Goal: Register for event/course

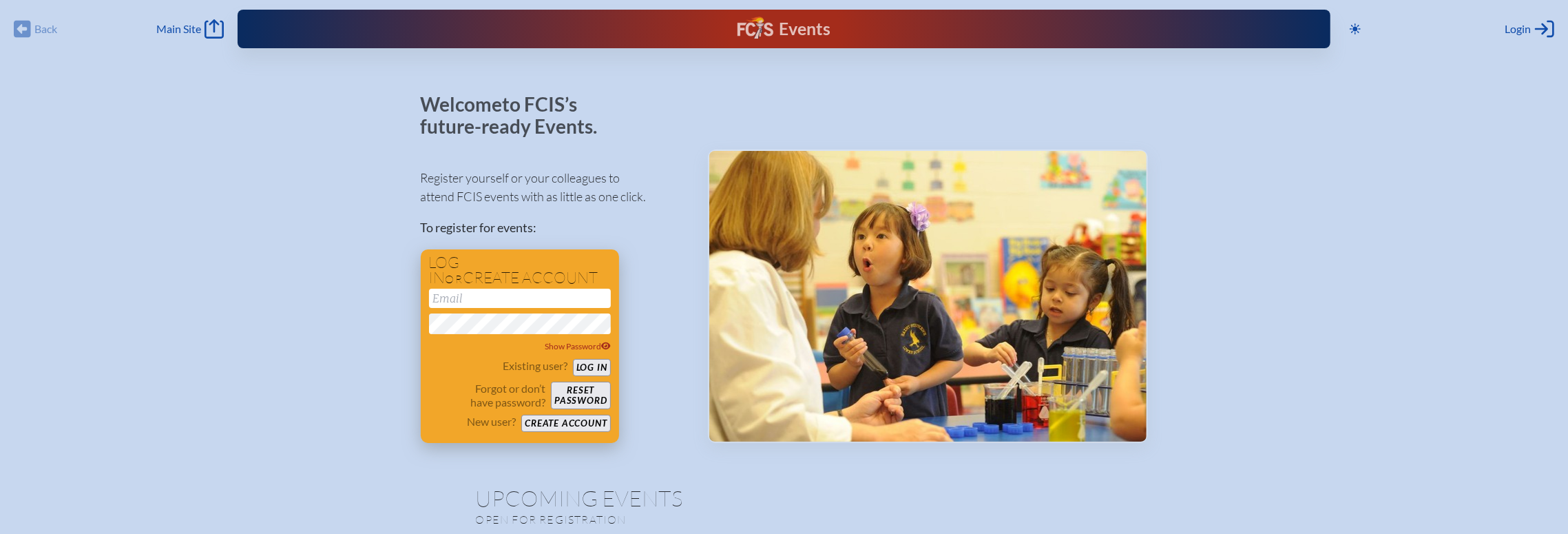
type input "[EMAIL_ADDRESS][DOMAIN_NAME]"
click at [589, 369] on button "Log in" at bounding box center [592, 367] width 38 height 17
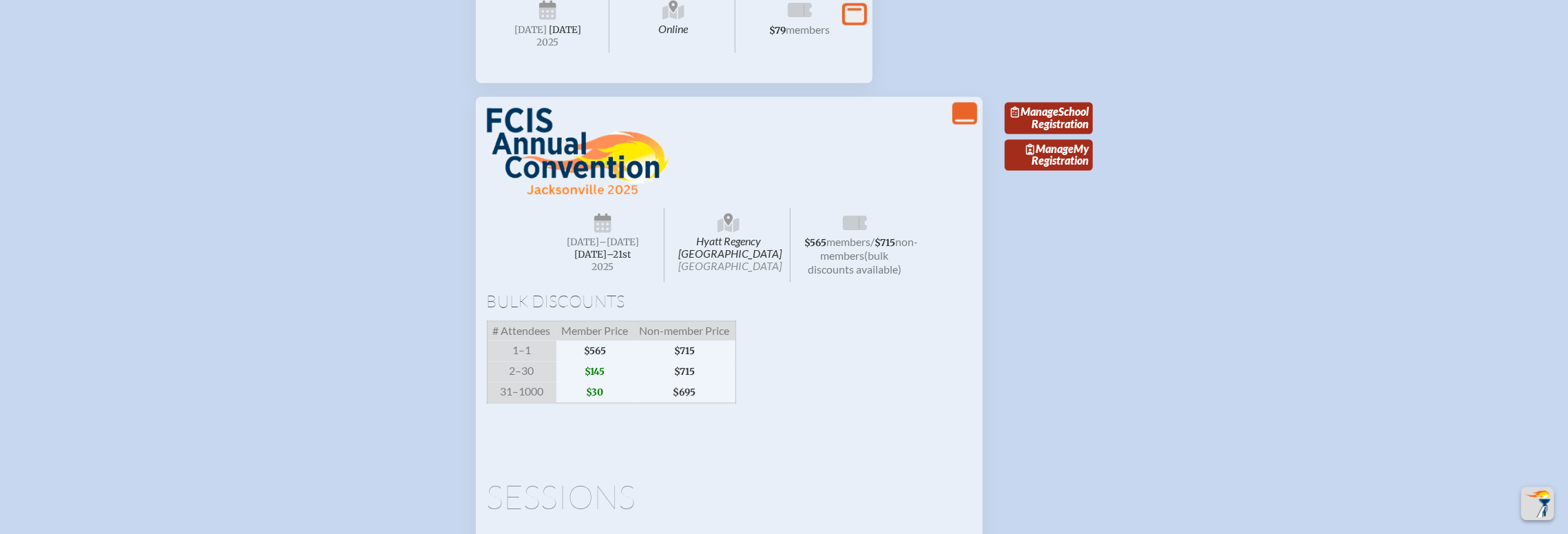
scroll to position [2309, 0]
click at [1058, 118] on span "Manage" at bounding box center [1034, 111] width 48 height 13
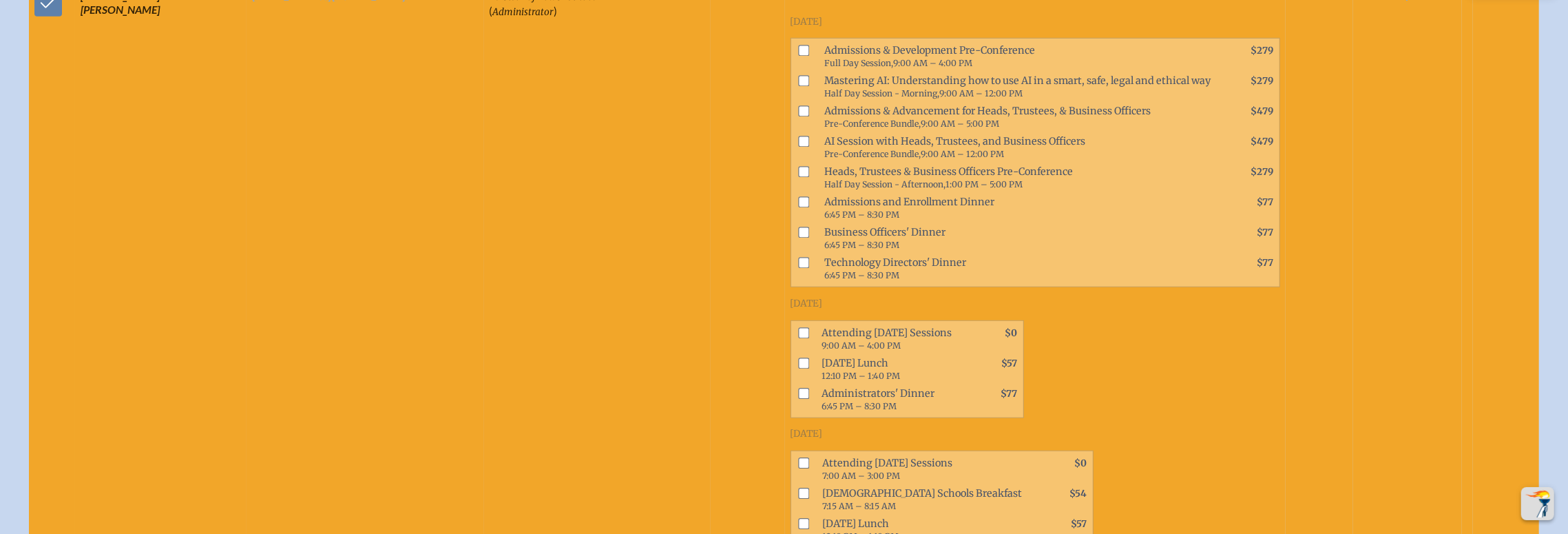
scroll to position [807, 0]
click at [798, 357] on input "checkbox" at bounding box center [803, 362] width 11 height 11
checkbox input "true"
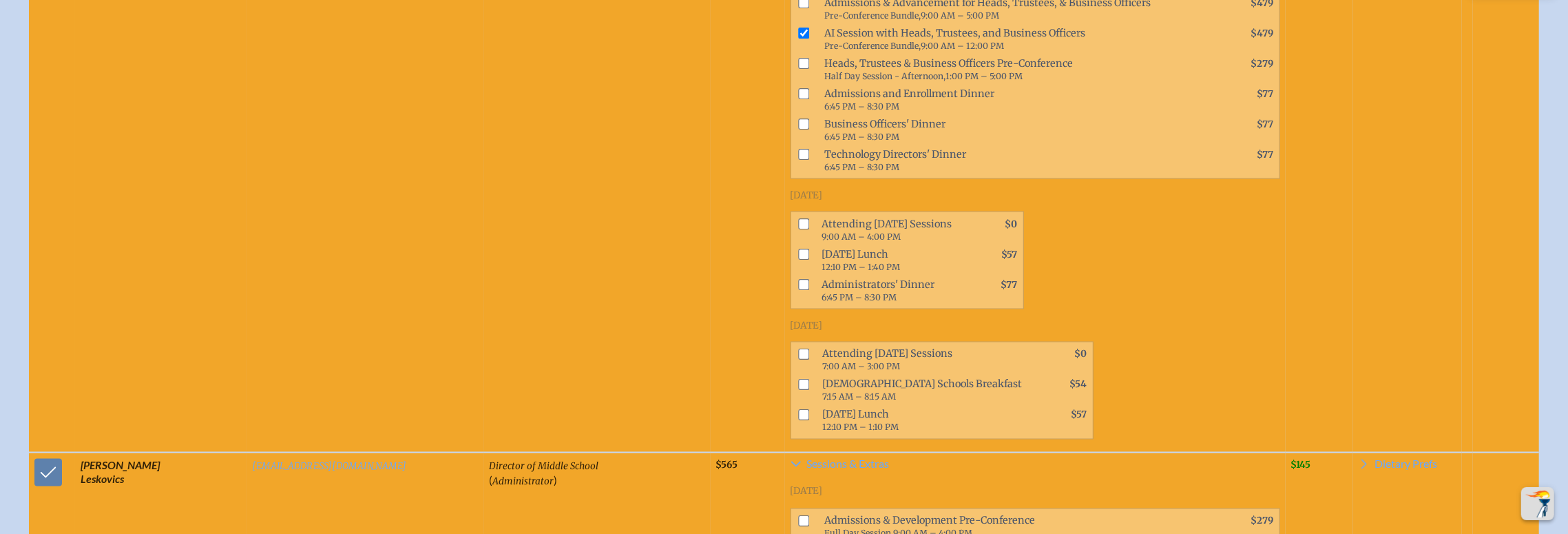
scroll to position [2016, 0]
click at [798, 248] on input "checkbox" at bounding box center [803, 254] width 11 height 11
checkbox input "true"
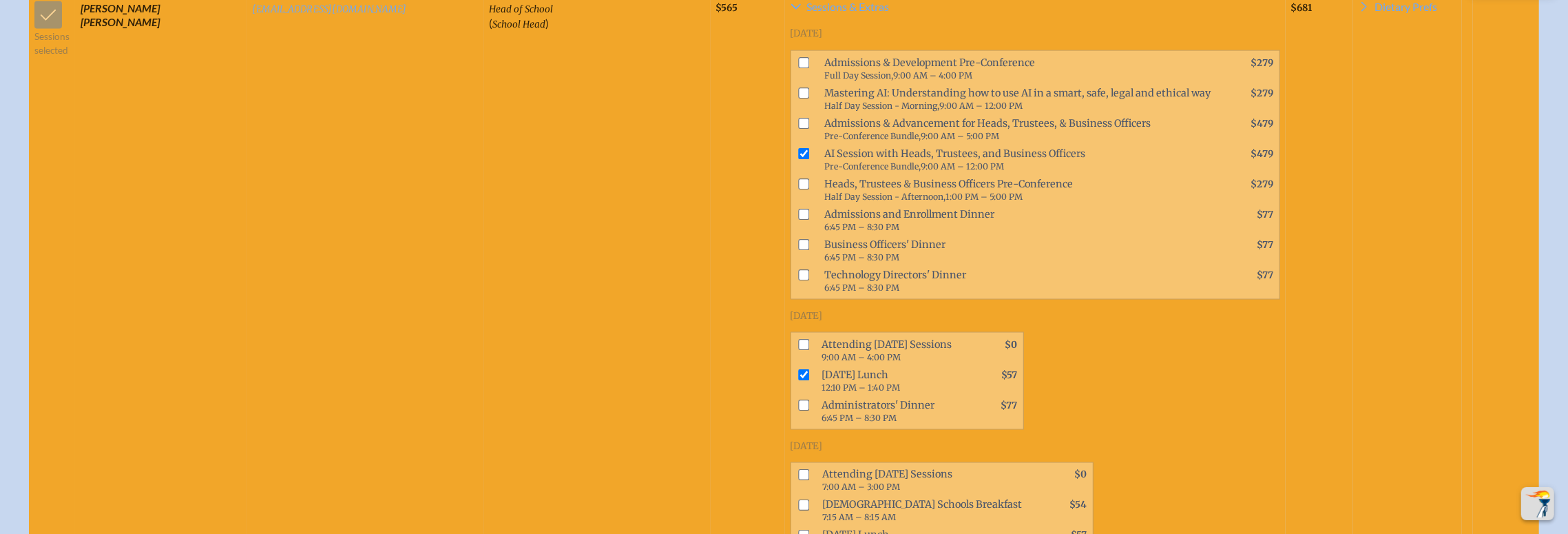
scroll to position [1888, 0]
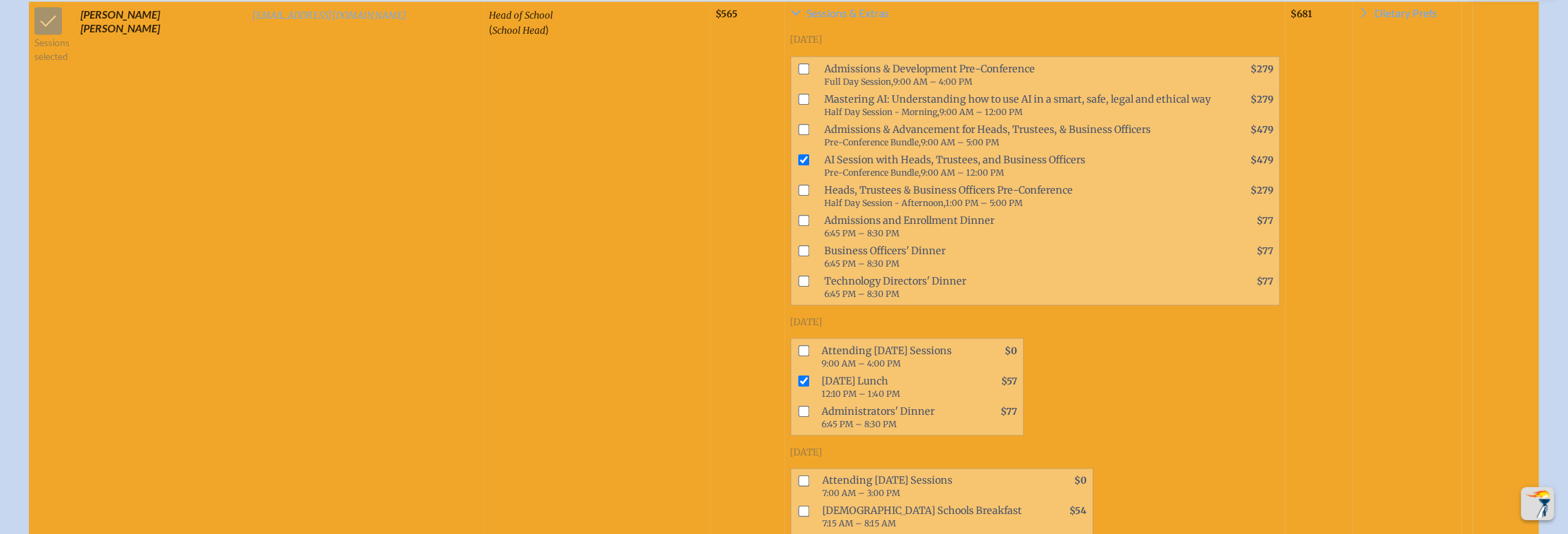
click at [798, 346] on input "checkbox" at bounding box center [803, 351] width 11 height 11
checkbox input "true"
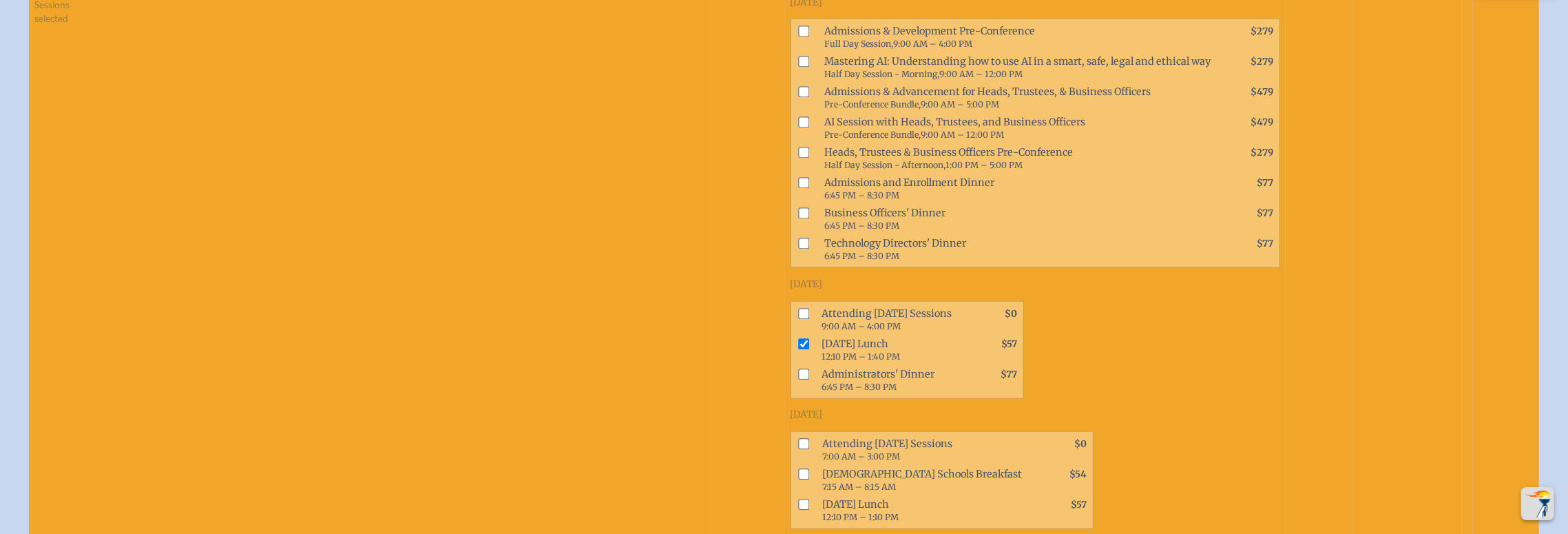
scroll to position [814, 0]
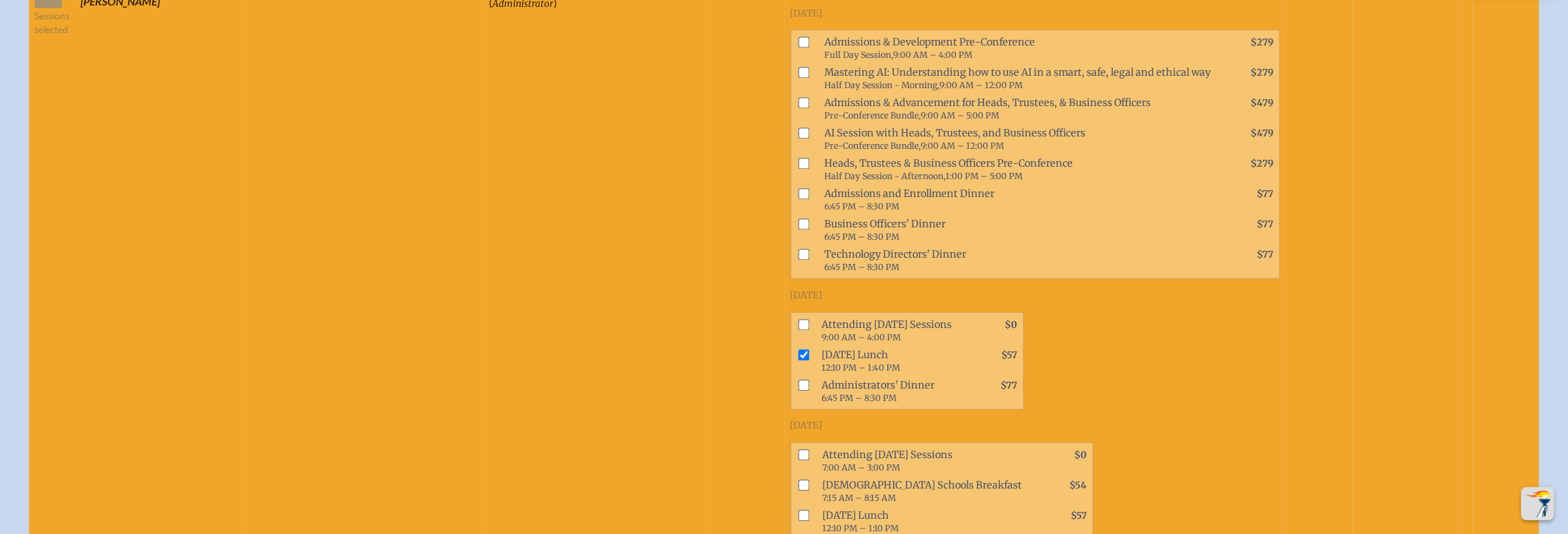
click at [798, 319] on input "checkbox" at bounding box center [803, 324] width 11 height 11
checkbox input "true"
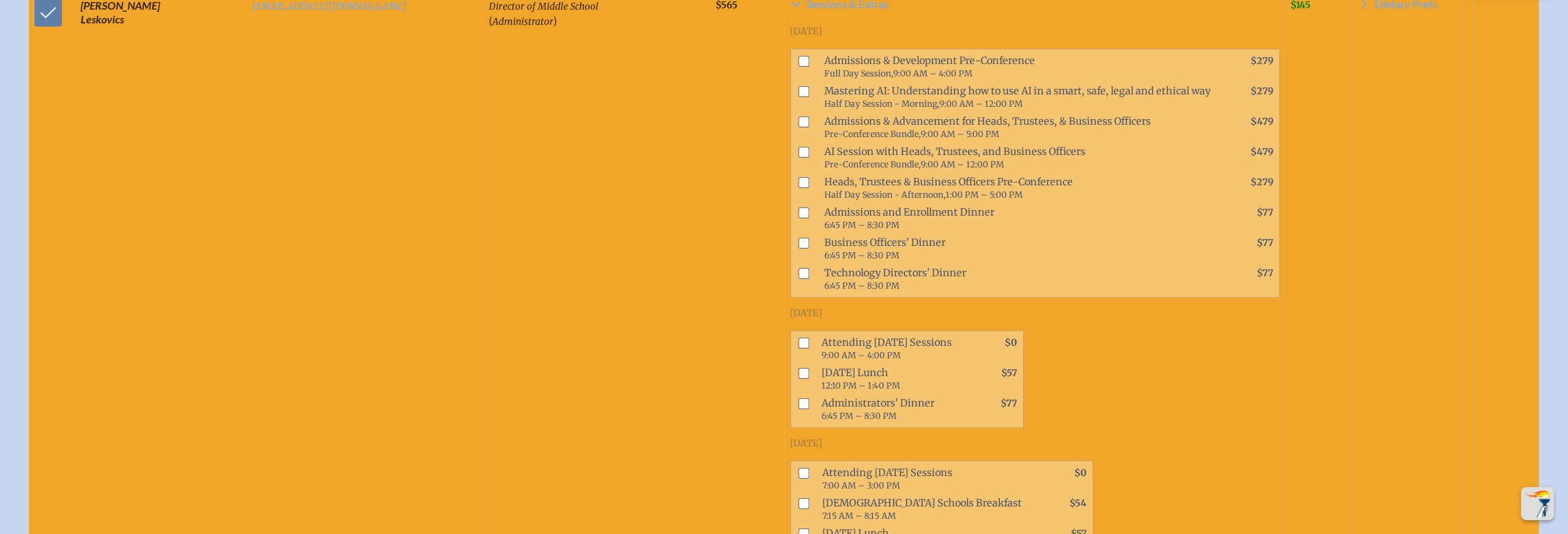
scroll to position [2475, 0]
click at [798, 336] on input "checkbox" at bounding box center [803, 342] width 11 height 11
checkbox input "true"
click at [798, 367] on input "checkbox" at bounding box center [803, 372] width 11 height 11
checkbox input "true"
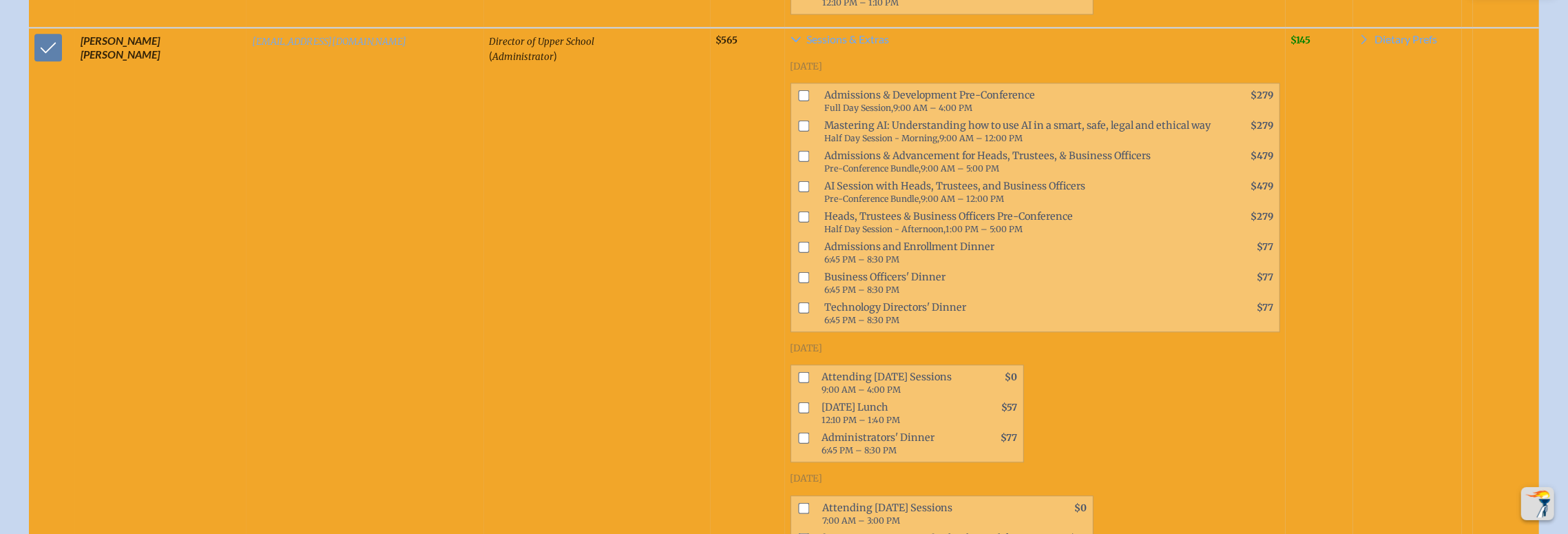
scroll to position [3019, 0]
click at [798, 371] on input "checkbox" at bounding box center [803, 376] width 11 height 11
checkbox input "true"
click at [798, 401] on input "checkbox" at bounding box center [803, 407] width 11 height 11
checkbox input "true"
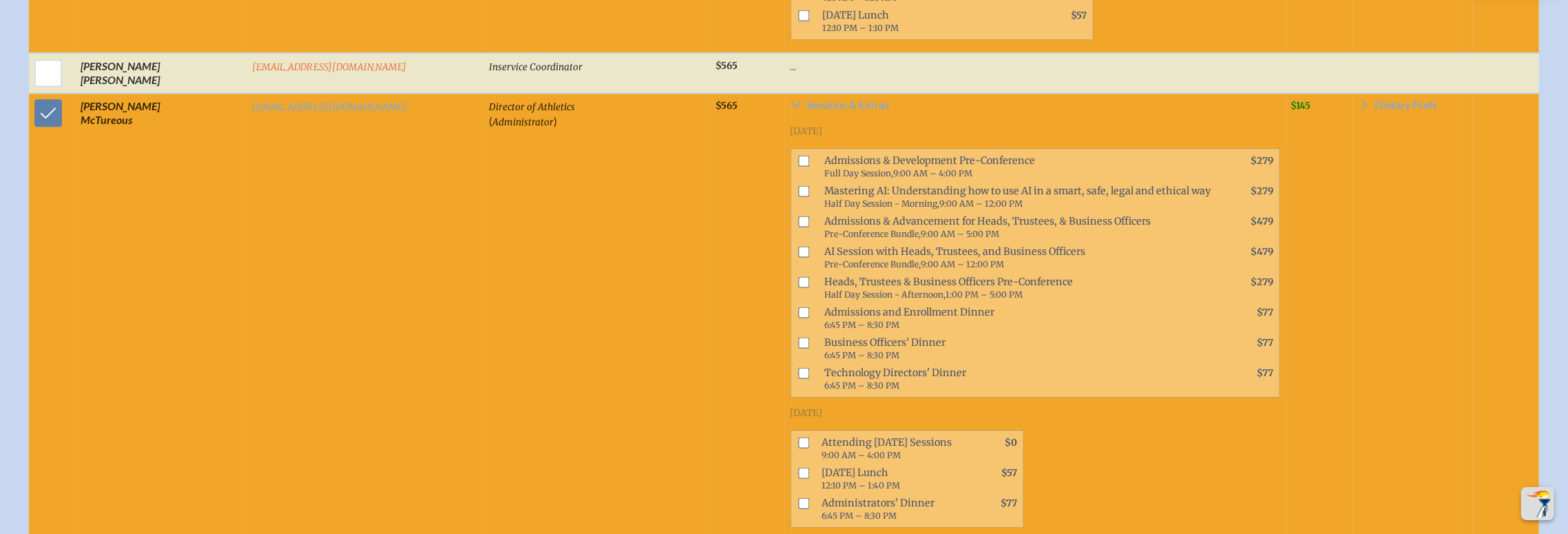
scroll to position [3580, 0]
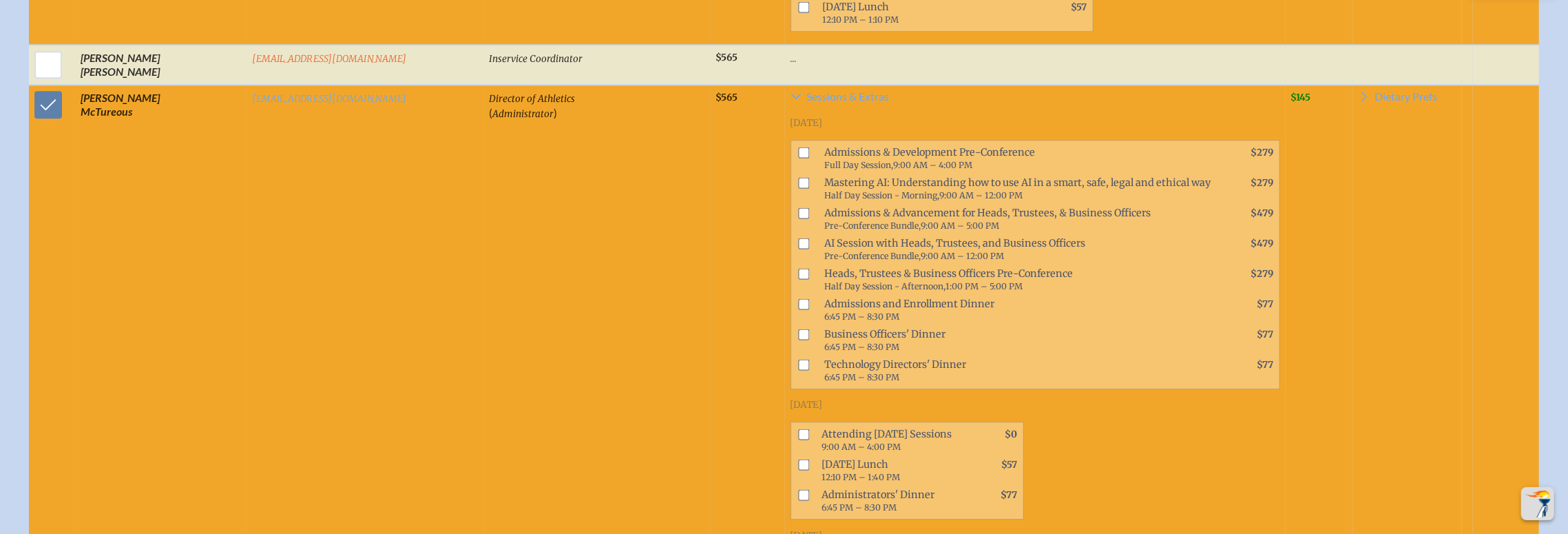
click at [798, 429] on input "checkbox" at bounding box center [803, 434] width 11 height 11
checkbox input "true"
click at [798, 459] on input "checkbox" at bounding box center [803, 464] width 11 height 11
checkbox input "true"
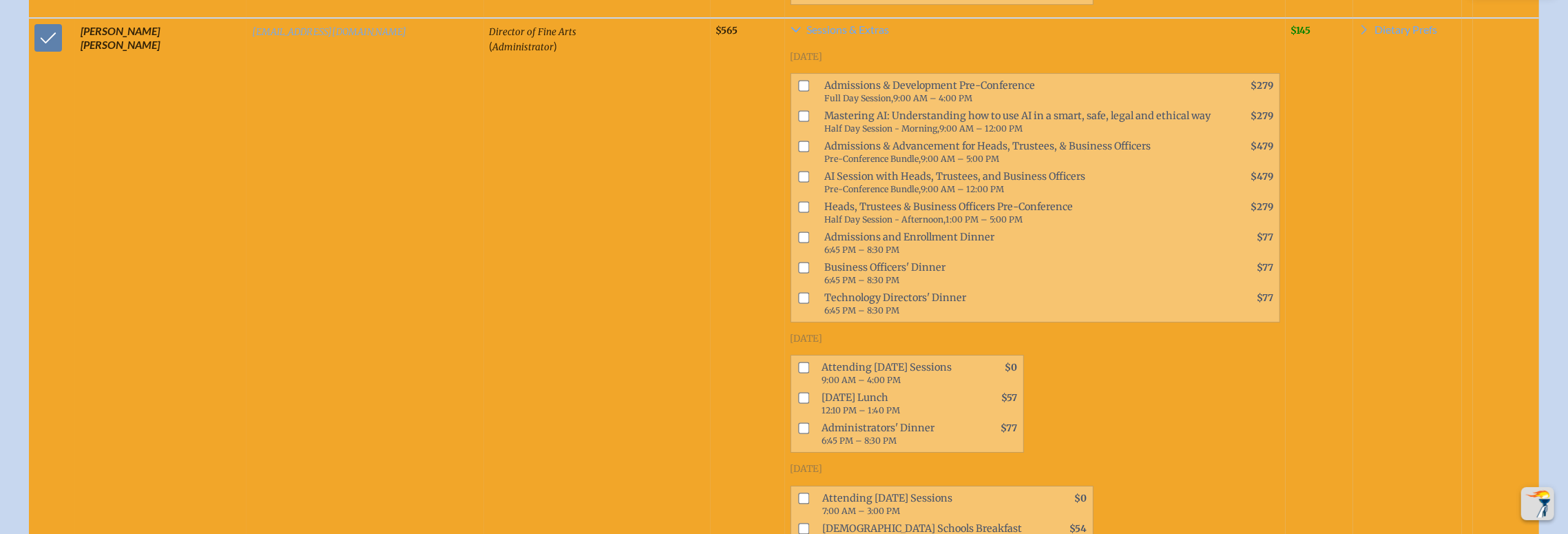
scroll to position [4222, 0]
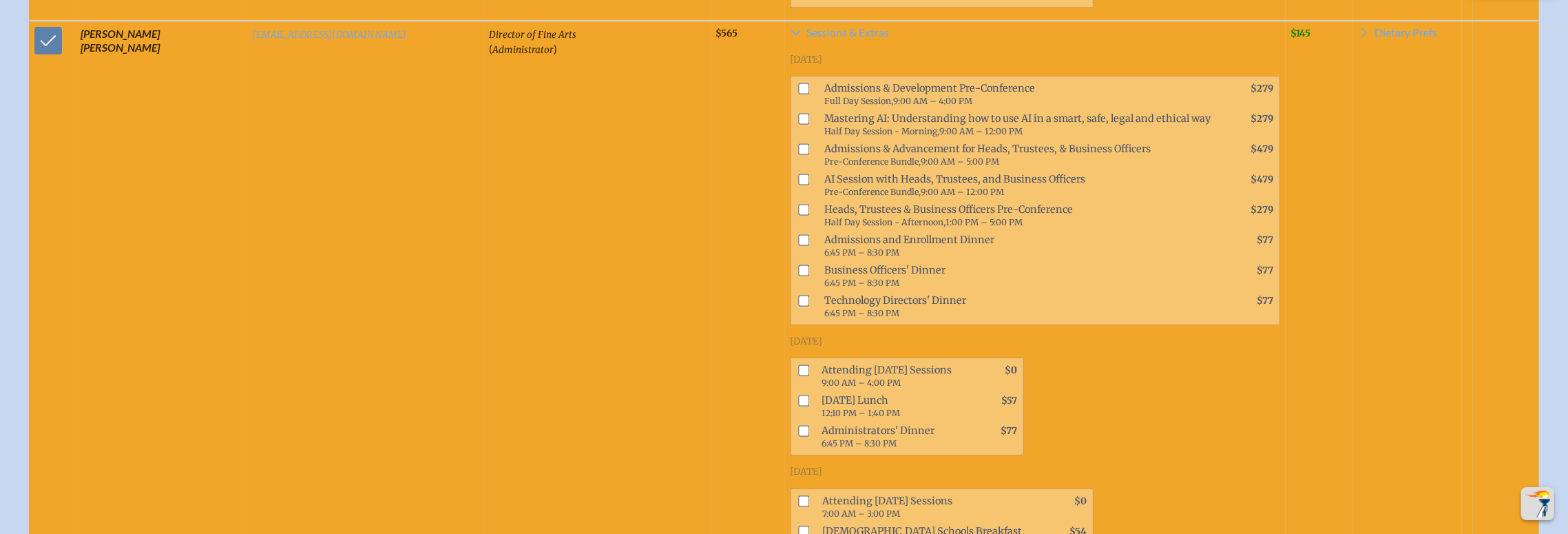
click at [798, 365] on input "checkbox" at bounding box center [803, 370] width 11 height 11
checkbox input "true"
click at [798, 395] on input "checkbox" at bounding box center [803, 401] width 11 height 11
checkbox input "true"
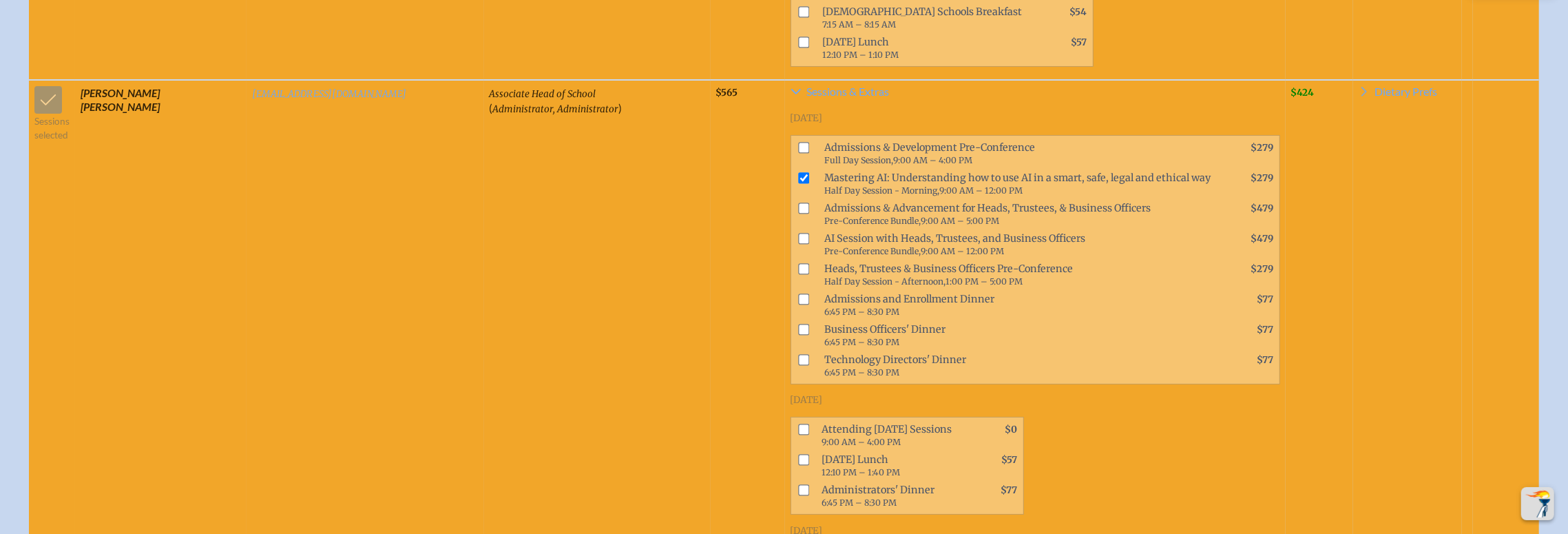
scroll to position [4742, 0]
click at [798, 423] on input "checkbox" at bounding box center [803, 428] width 11 height 11
checkbox input "true"
click at [798, 453] on input "checkbox" at bounding box center [803, 458] width 11 height 11
checkbox input "true"
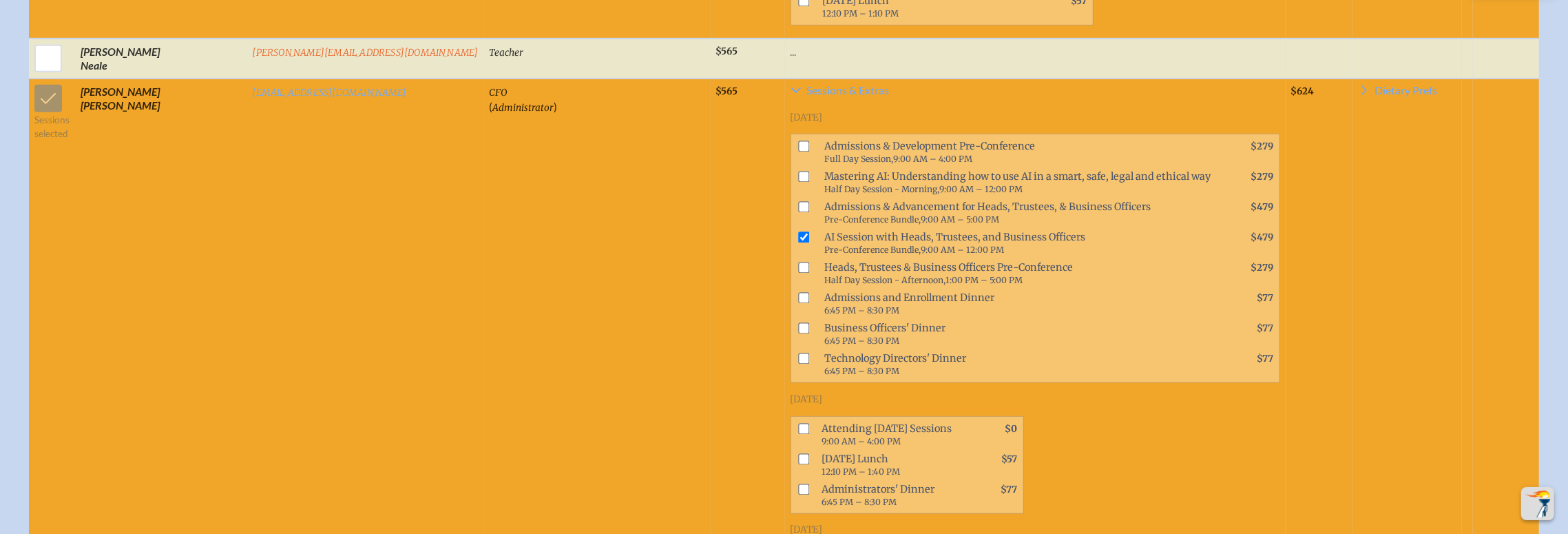
scroll to position [5475, 0]
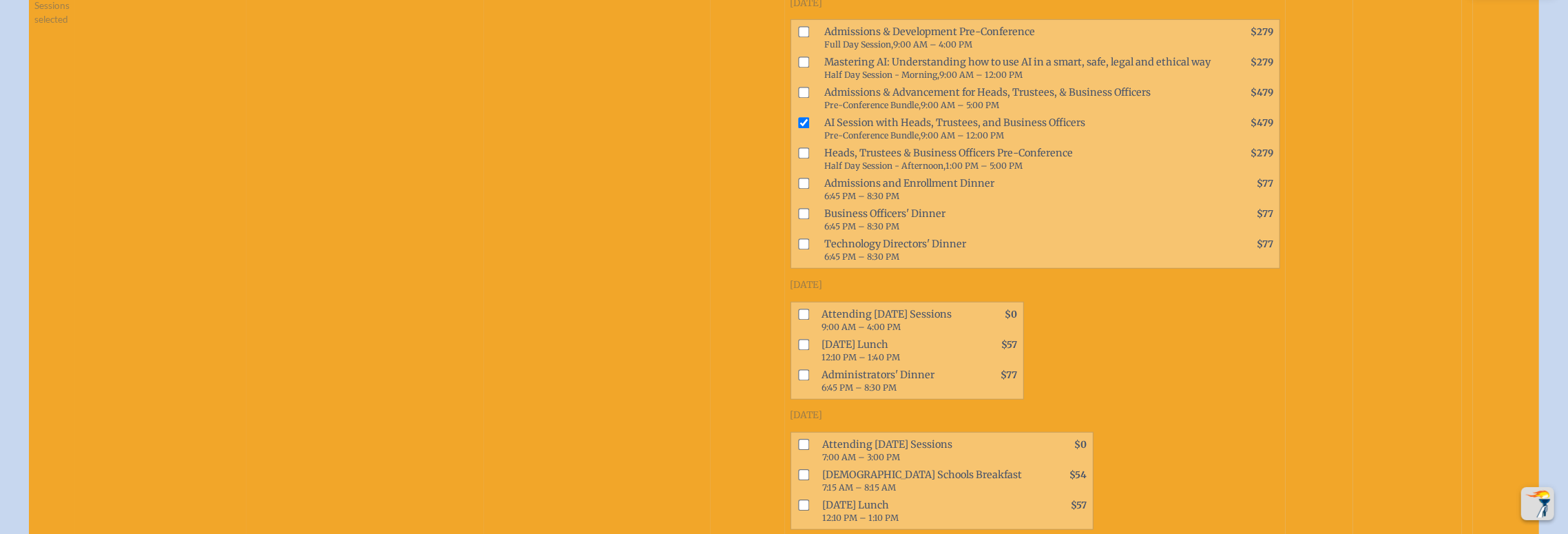
click at [791, 305] on span at bounding box center [800, 320] width 19 height 30
click at [798, 308] on input "checkbox" at bounding box center [803, 314] width 11 height 11
checkbox input "true"
click at [798, 339] on input "checkbox" at bounding box center [803, 344] width 11 height 11
checkbox input "true"
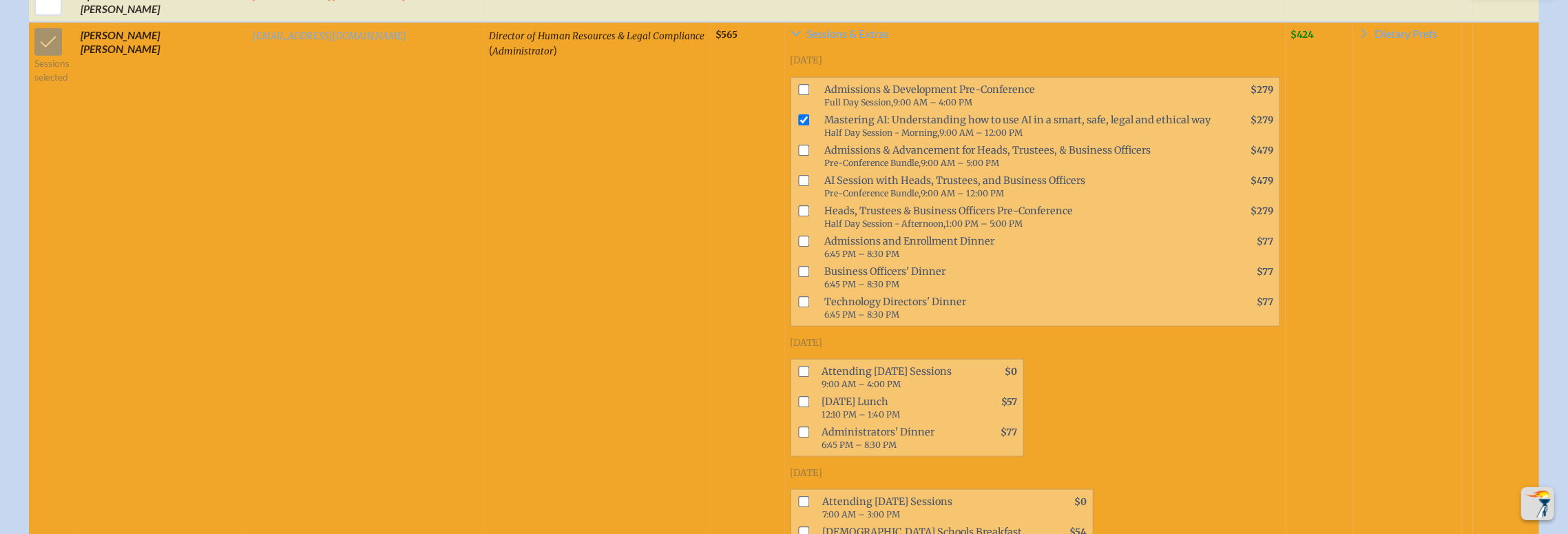
scroll to position [6127, 0]
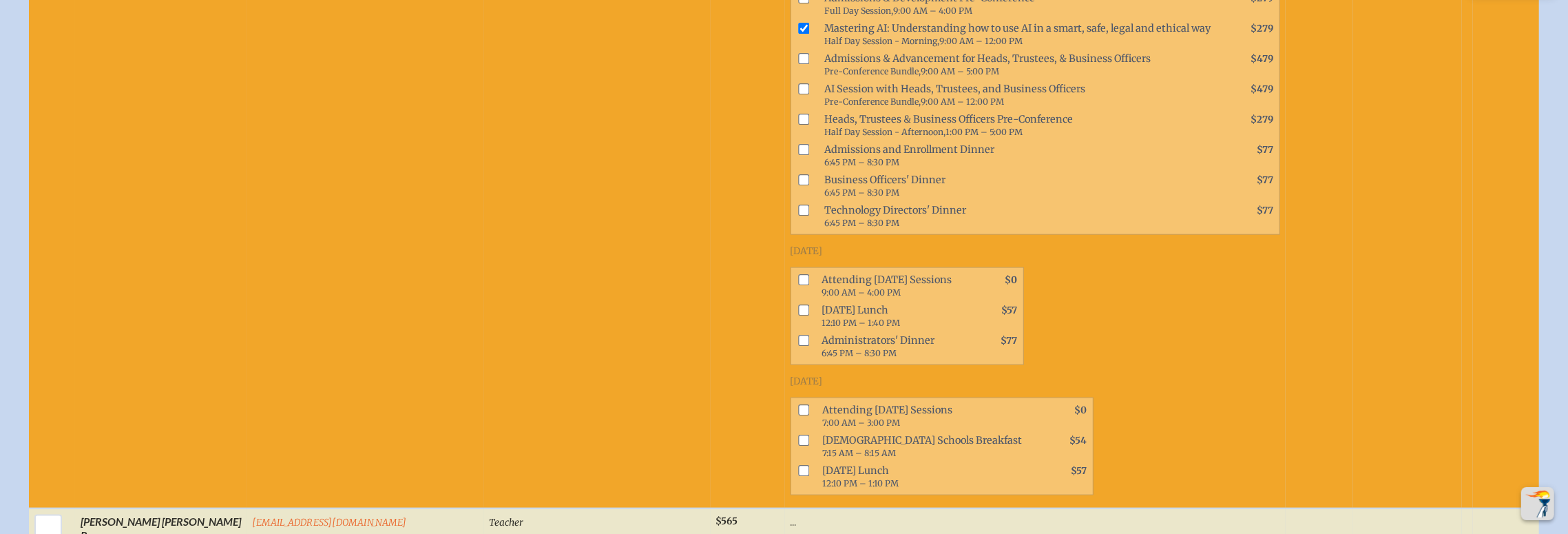
click at [798, 275] on input "checkbox" at bounding box center [803, 280] width 11 height 11
checkbox input "true"
click at [798, 305] on input "checkbox" at bounding box center [803, 311] width 11 height 11
checkbox input "true"
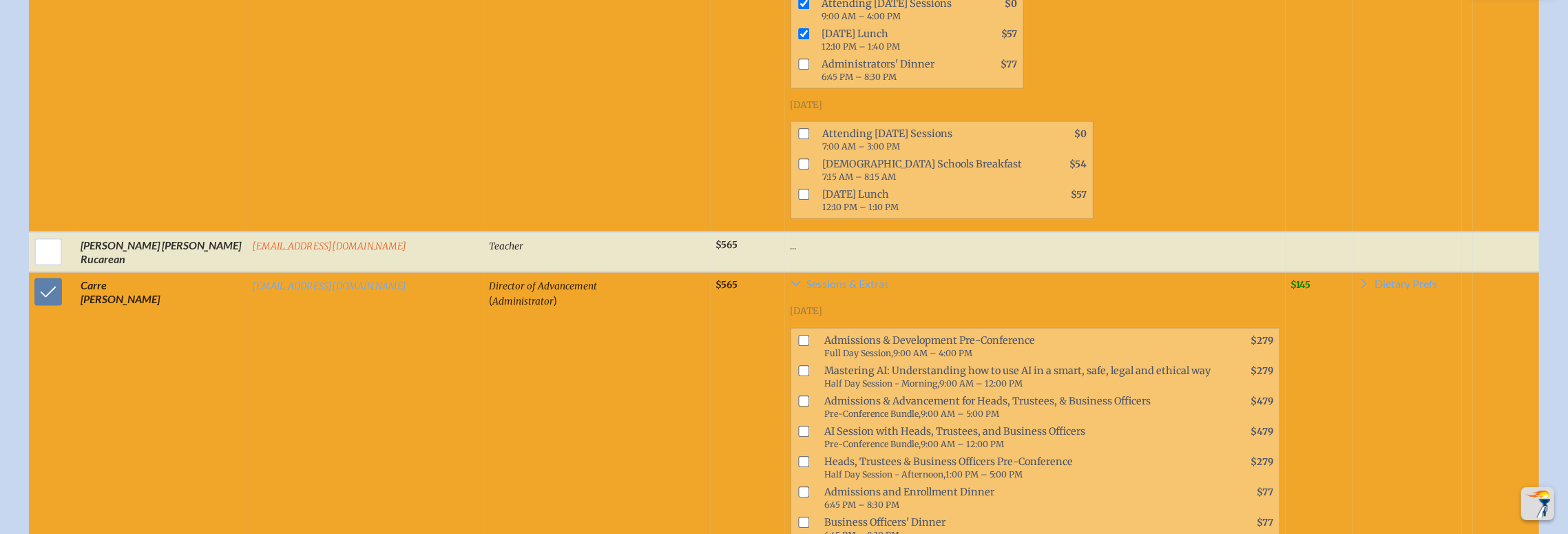
scroll to position [6433, 0]
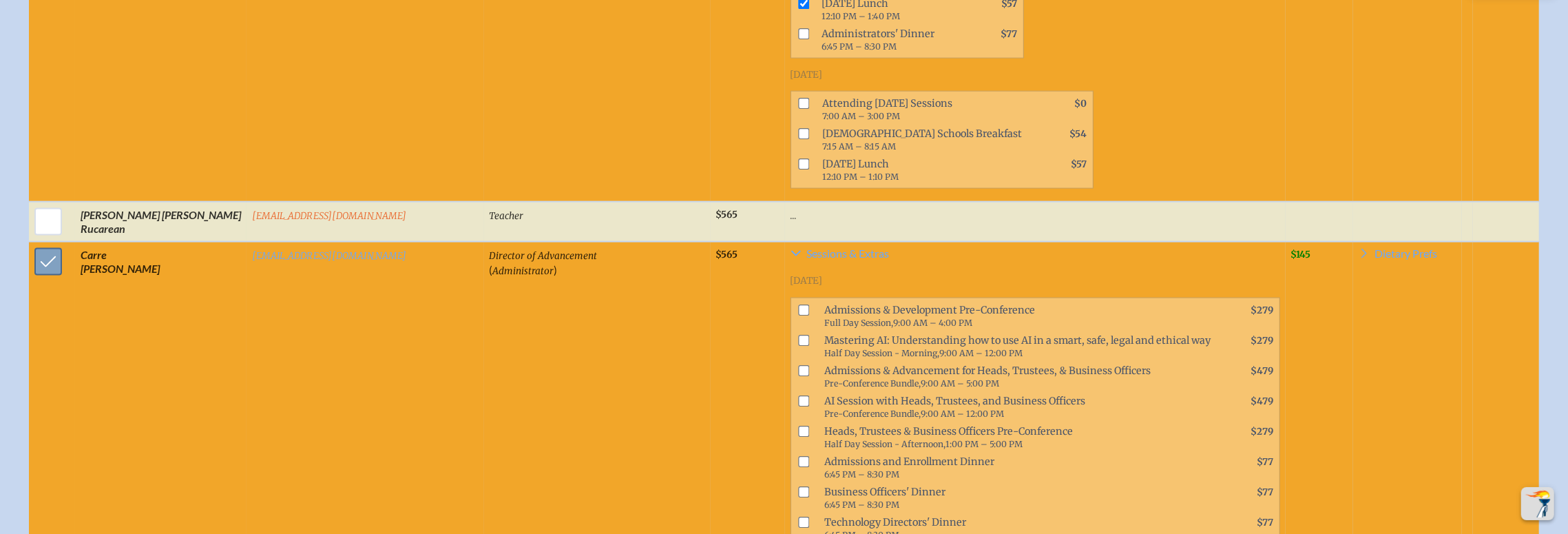
click at [65, 245] on input "checkbox" at bounding box center [48, 261] width 34 height 34
checkbox input "false"
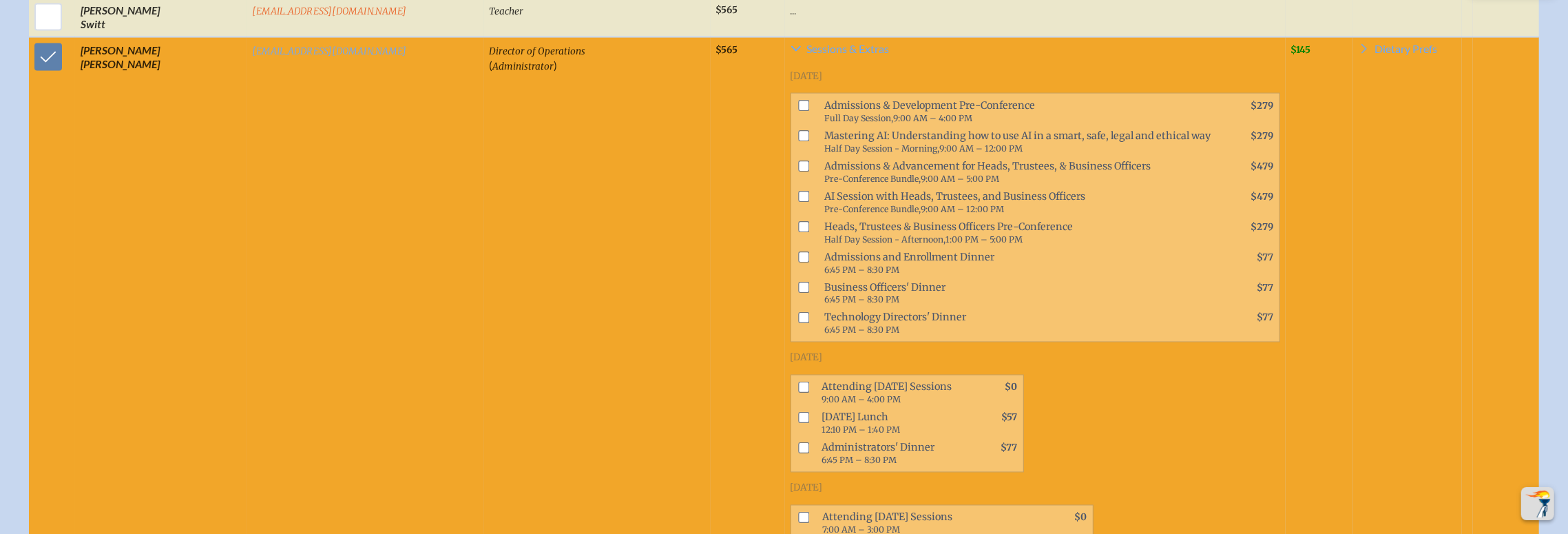
scroll to position [6766, 0]
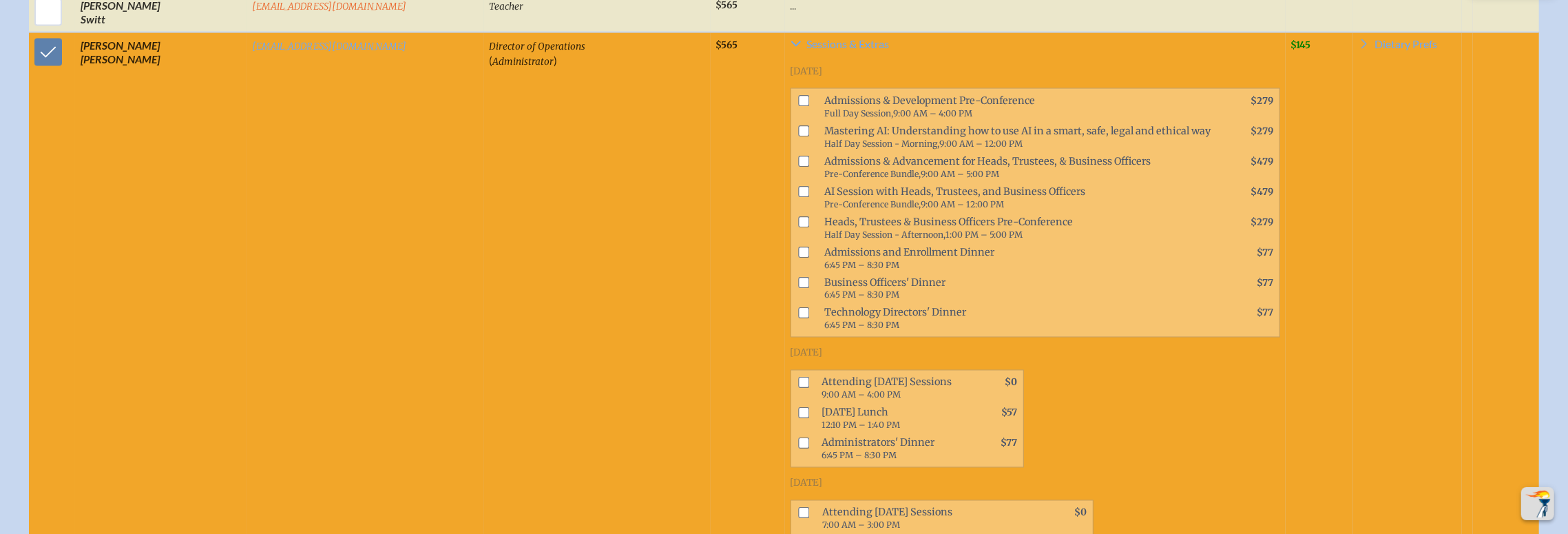
click at [790, 370] on ul "Attending Thursday Sessions 9:00 AM – 4:00 PM $0 Thursday Lunch 12:10 PM – 1:40…" at bounding box center [907, 418] width 233 height 98
click at [798, 376] on input "checkbox" at bounding box center [803, 382] width 11 height 11
checkbox input "true"
click at [798, 407] on input "checkbox" at bounding box center [803, 412] width 11 height 11
checkbox input "true"
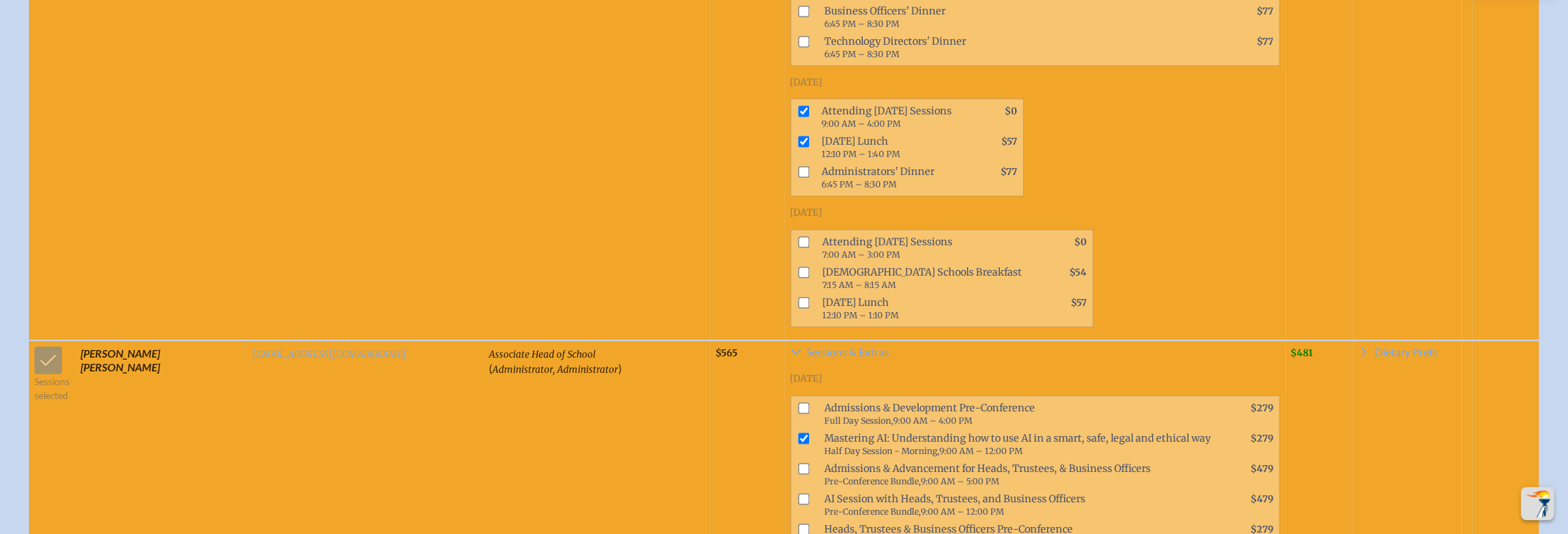
scroll to position [4473, 0]
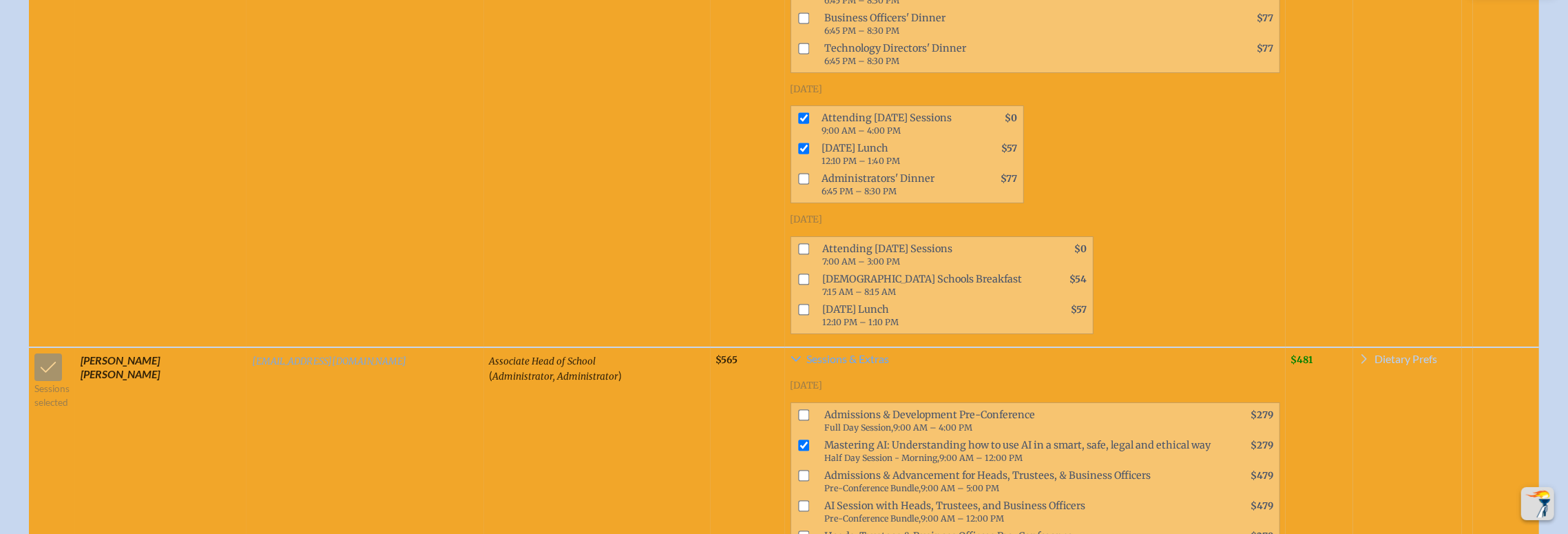
click at [1375, 354] on span "Dietary Prefs" at bounding box center [1406, 359] width 63 height 11
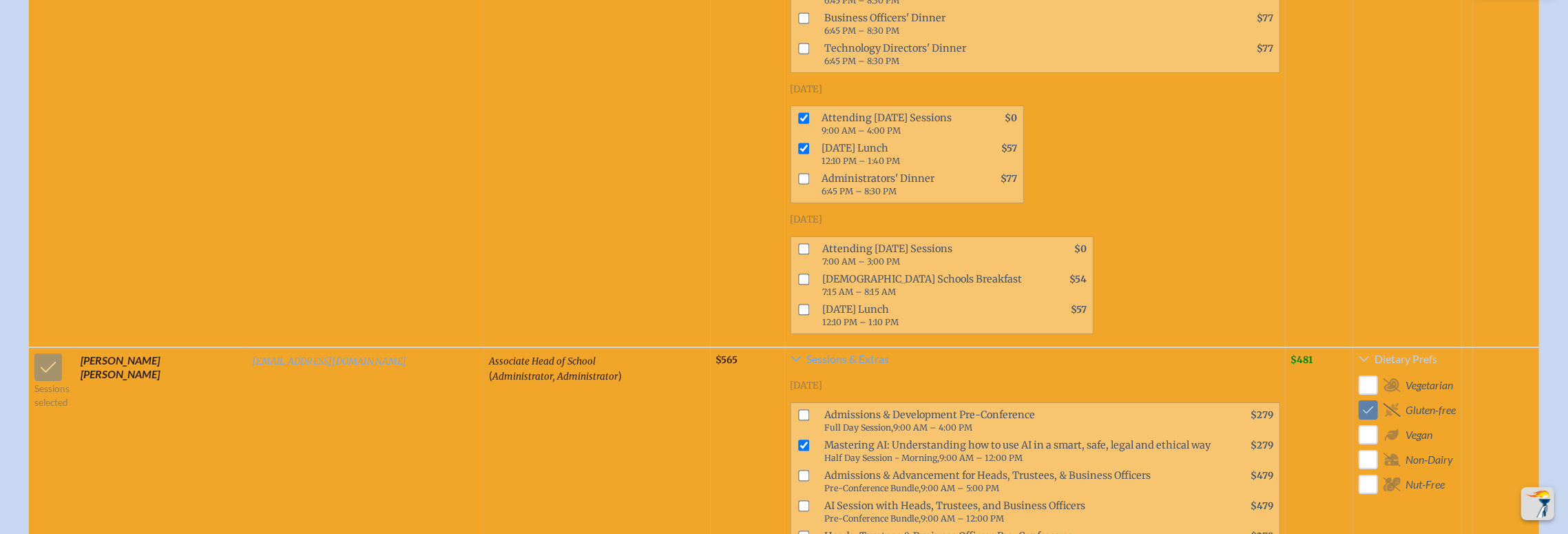
click at [1375, 354] on span "Dietary Prefs" at bounding box center [1406, 359] width 63 height 11
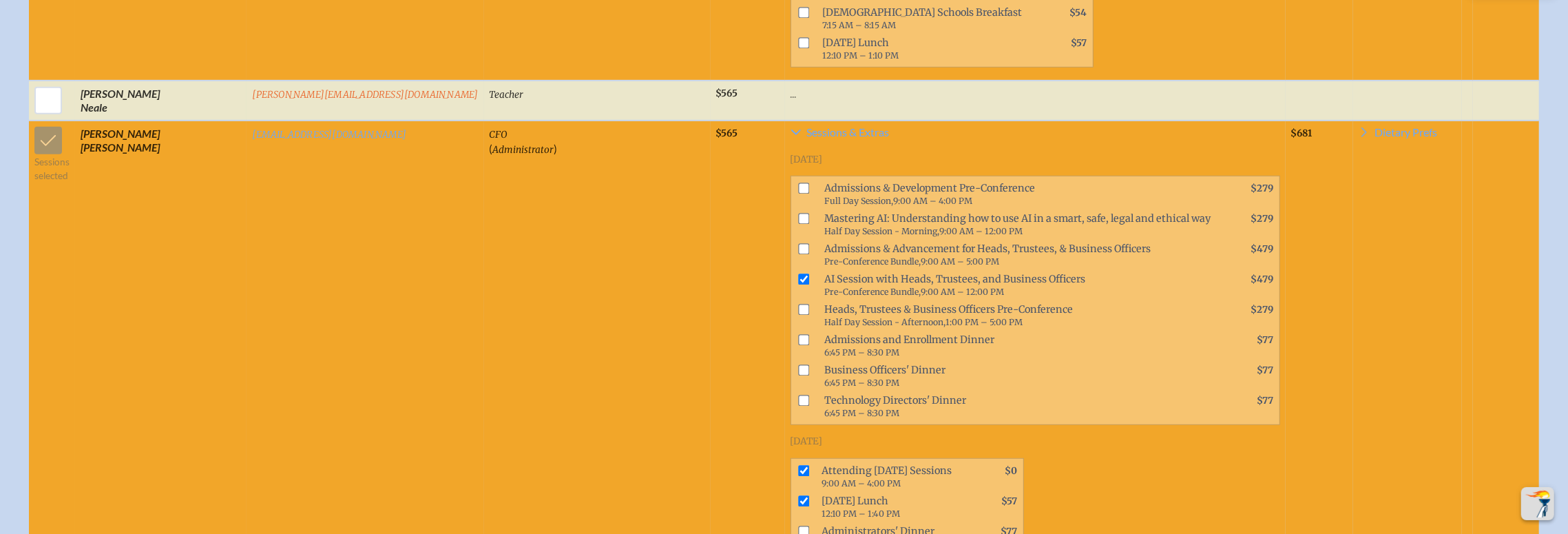
scroll to position [5321, 0]
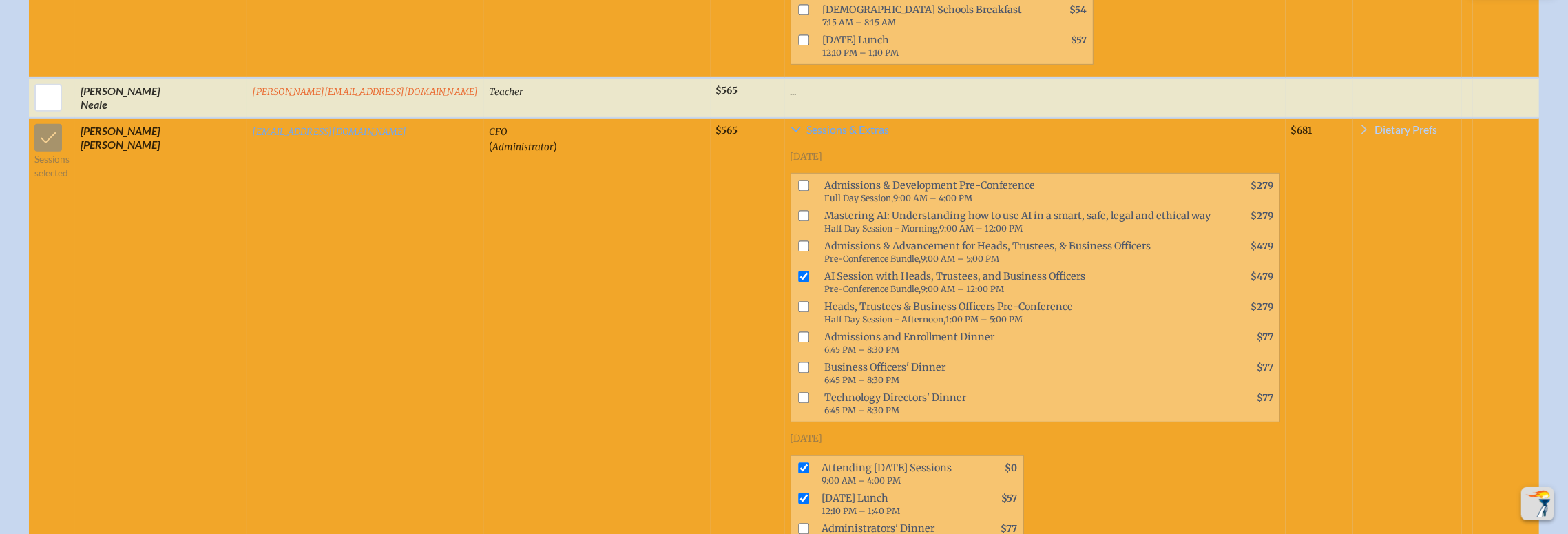
click at [1358, 124] on link "Dietary Prefs" at bounding box center [1398, 133] width 79 height 17
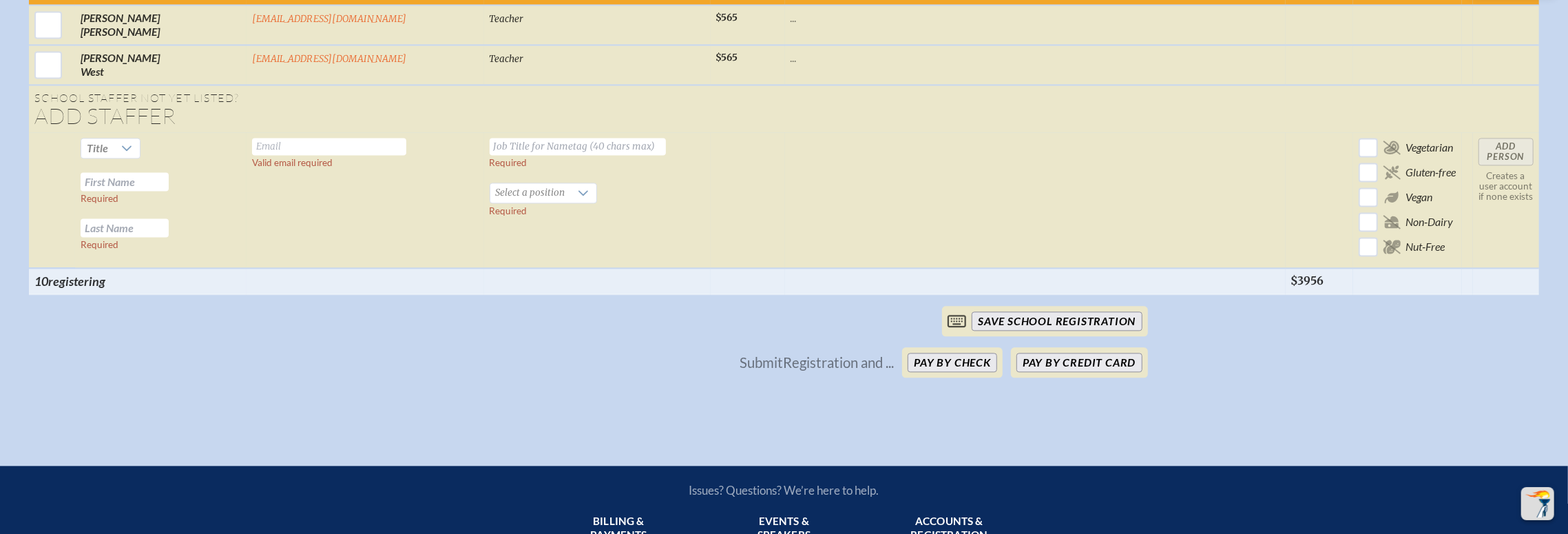
scroll to position [7369, 0]
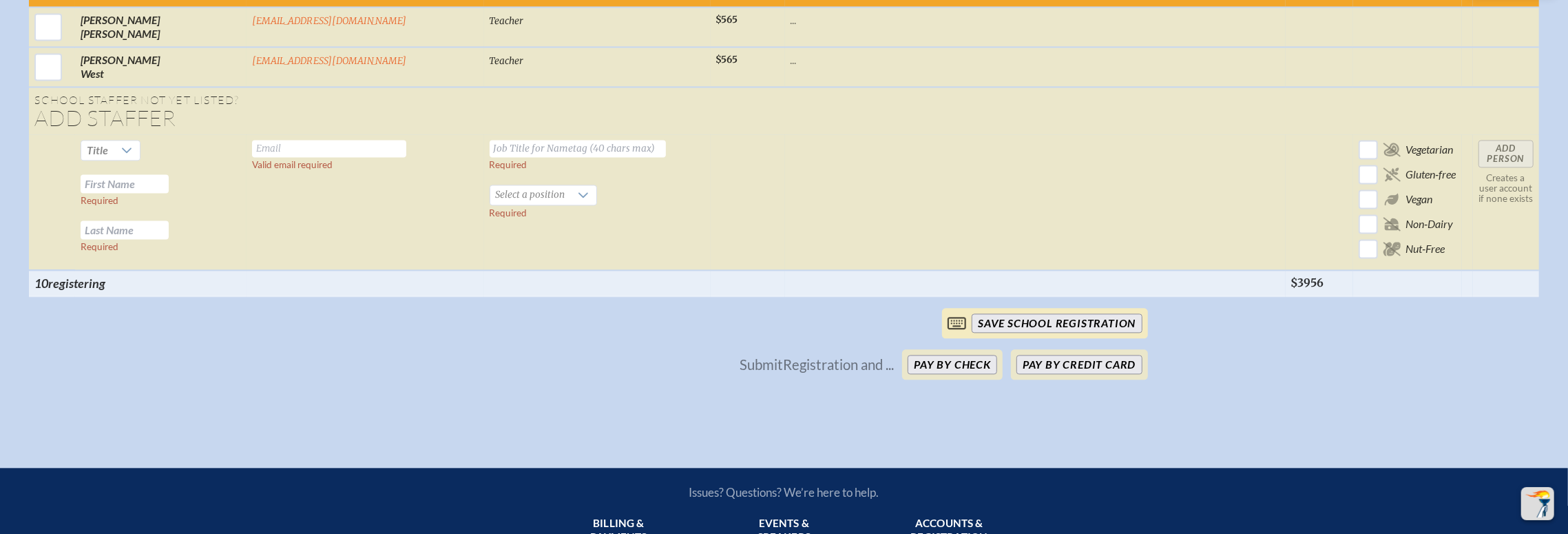
click at [1098, 314] on input "save School Registration" at bounding box center [1056, 323] width 170 height 19
click at [1065, 354] on button "Pay by Credit Card" at bounding box center [1079, 364] width 126 height 19
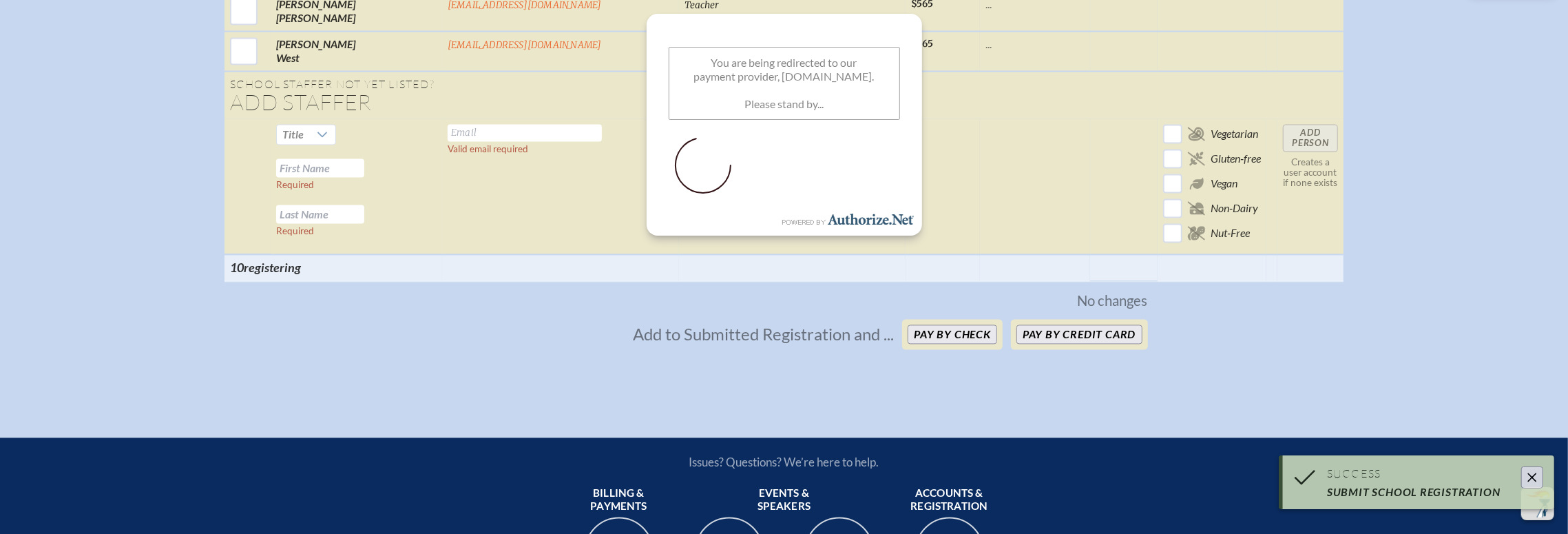
scroll to position [2572, 0]
